Goal: Check status: Check status

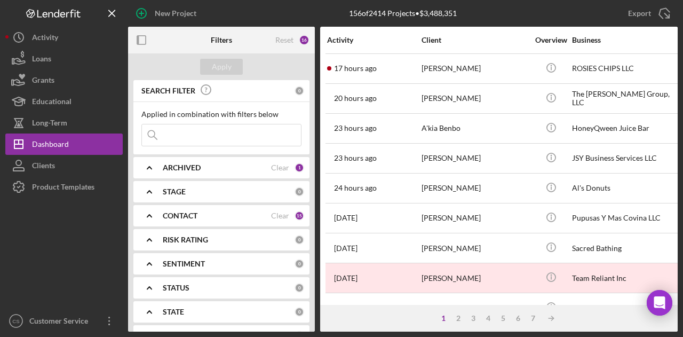
click at [167, 129] on input at bounding box center [221, 134] width 159 height 21
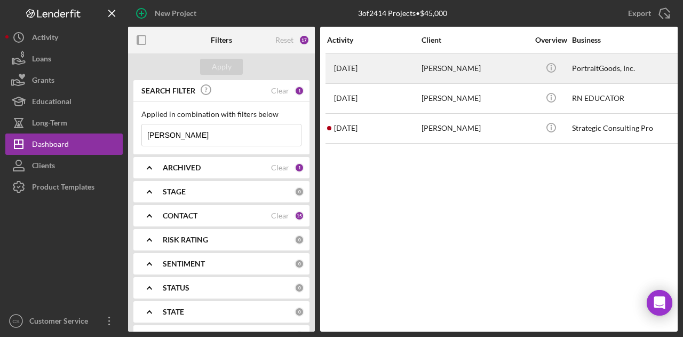
type input "[PERSON_NAME]"
click at [489, 68] on div "[PERSON_NAME]" at bounding box center [475, 68] width 107 height 28
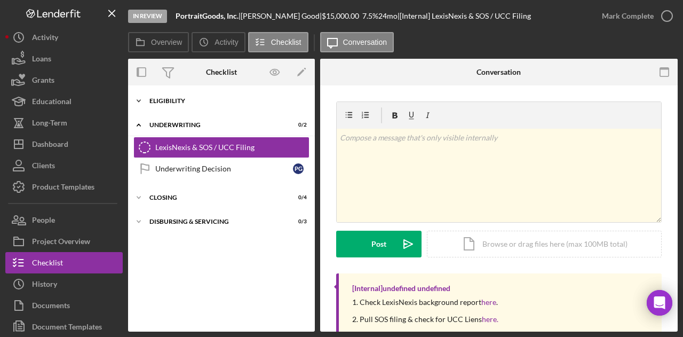
click at [220, 101] on div "Eligibility" at bounding box center [225, 101] width 152 height 6
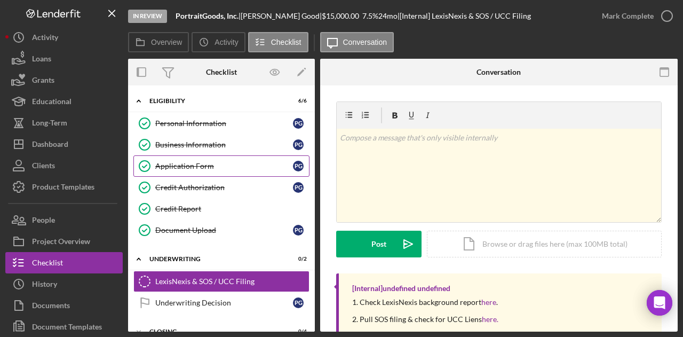
click at [244, 155] on link "Application Form Application Form P G" at bounding box center [221, 165] width 176 height 21
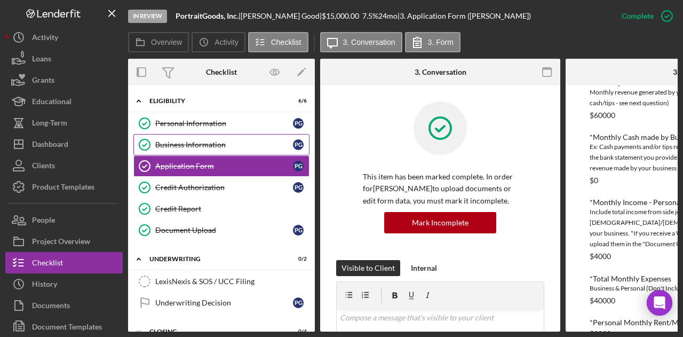
click at [183, 140] on div "Business Information" at bounding box center [224, 144] width 138 height 9
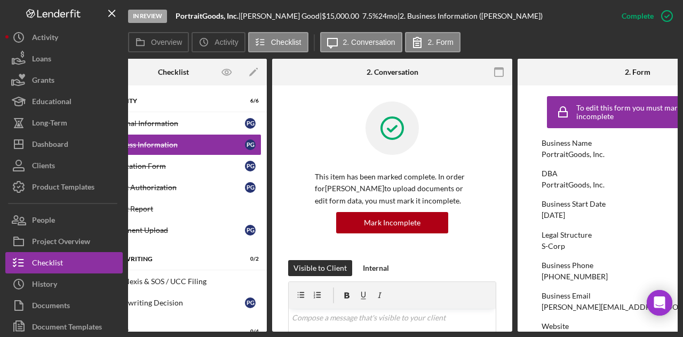
scroll to position [0, 49]
